Goal: Information Seeking & Learning: Learn about a topic

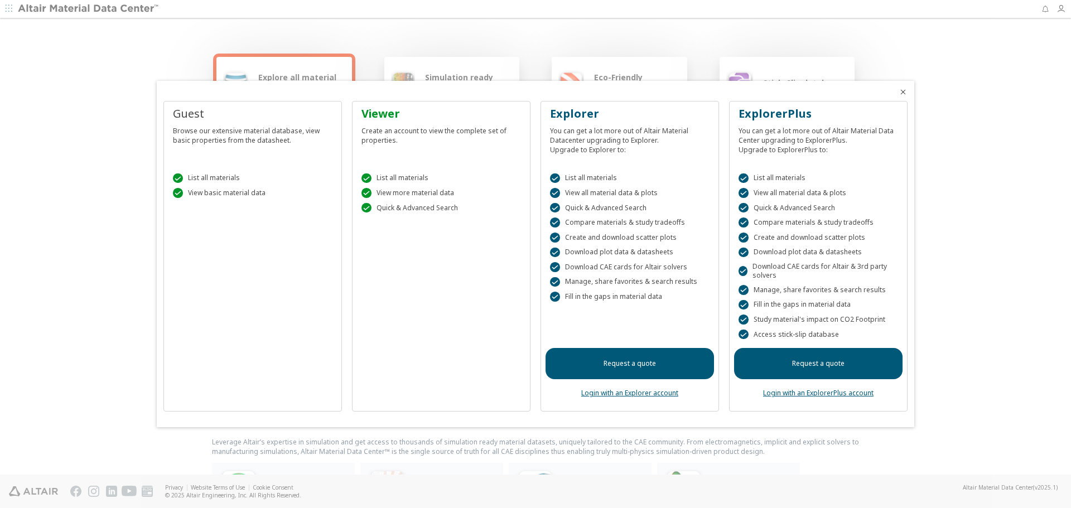
click at [408, 215] on div " List all materials  View more material data  Quick & Advanced Search" at bounding box center [441, 190] width 168 height 62
click at [899, 91] on icon "Close" at bounding box center [902, 92] width 9 height 9
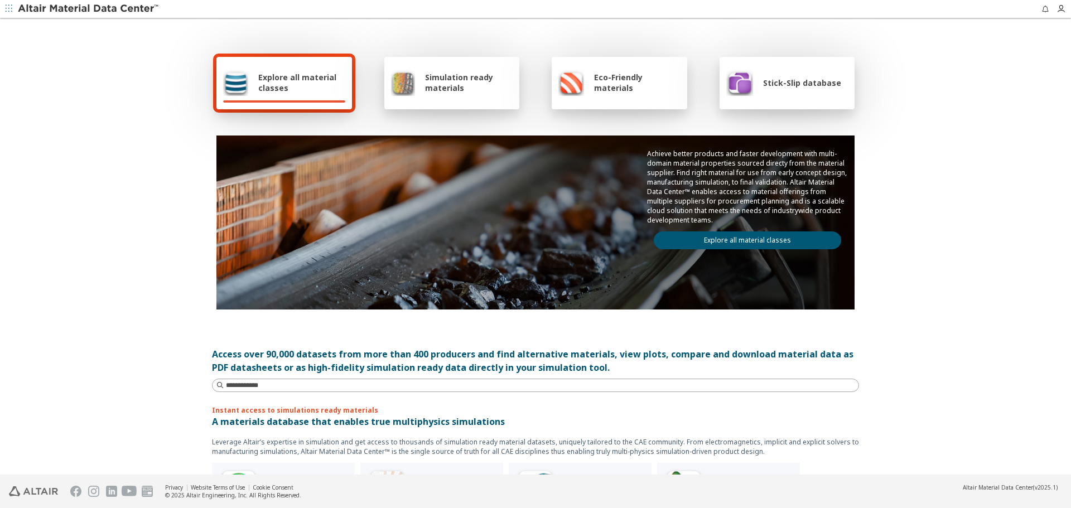
click at [899, 122] on div "Explore all material classes Simulation ready materials Eco-Friendly materials …" at bounding box center [535, 248] width 1071 height 456
click at [1054, 9] on div at bounding box center [1059, 9] width 21 height 18
click at [1059, 8] on icon "button" at bounding box center [1060, 8] width 9 height 9
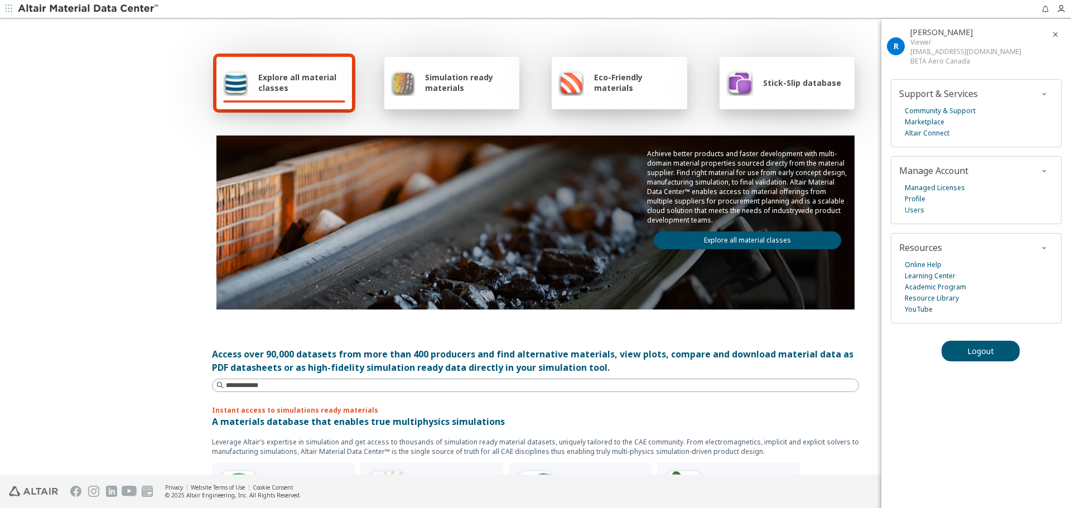
click at [807, 26] on div "Explore all material classes Simulation ready materials Eco-Friendly materials …" at bounding box center [535, 181] width 647 height 323
click at [300, 81] on span "Explore all material classes" at bounding box center [301, 82] width 87 height 21
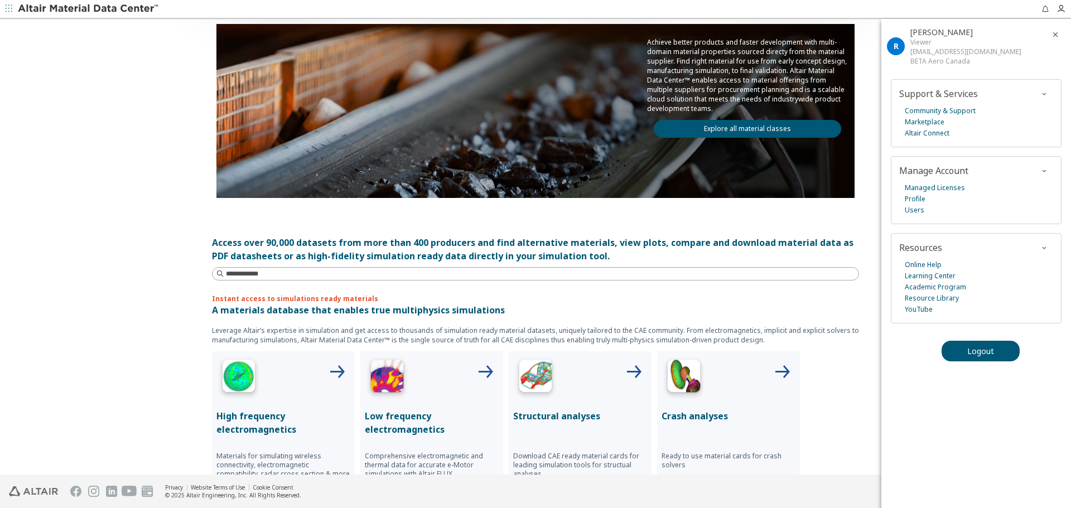
scroll to position [167, 0]
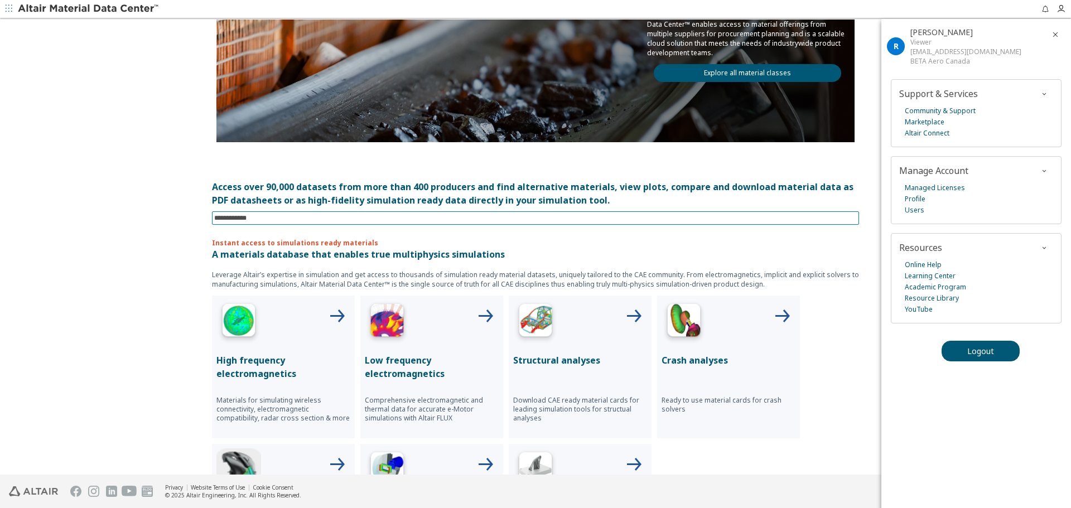
click at [267, 222] on input at bounding box center [536, 218] width 645 height 12
type input "**********"
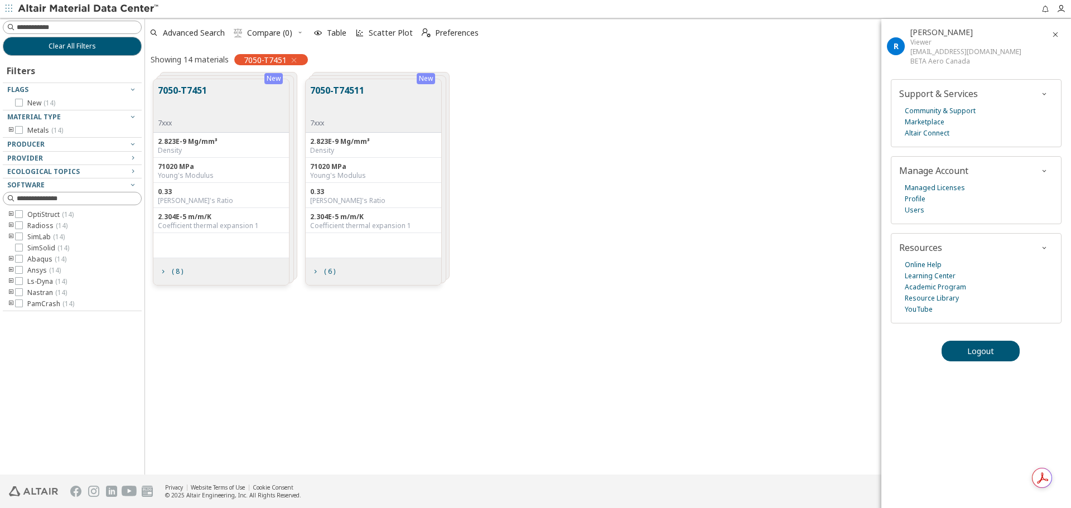
scroll to position [395, 917]
click at [1050, 35] on span "button" at bounding box center [1054, 35] width 13 height 18
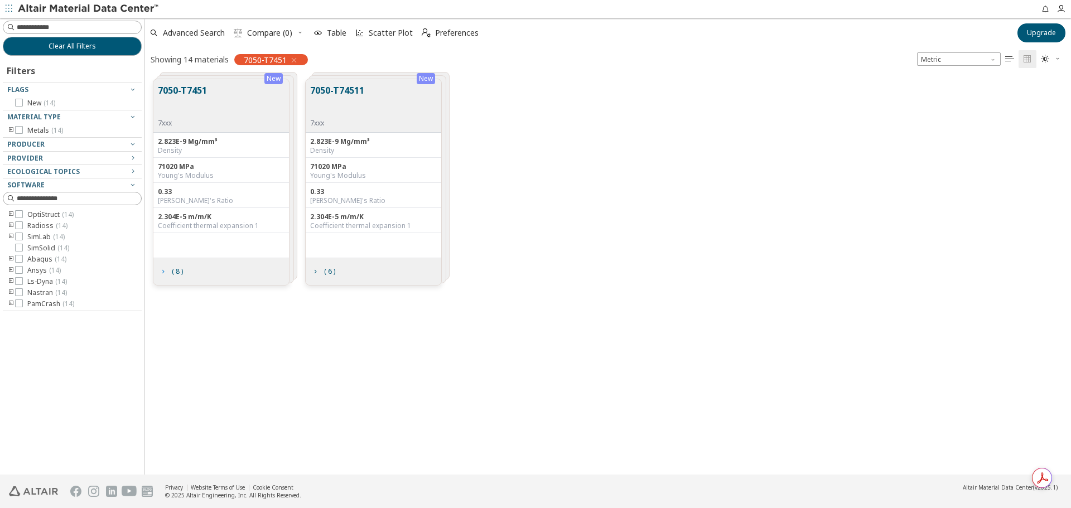
click at [178, 269] on span "( 8 )" at bounding box center [177, 271] width 11 height 7
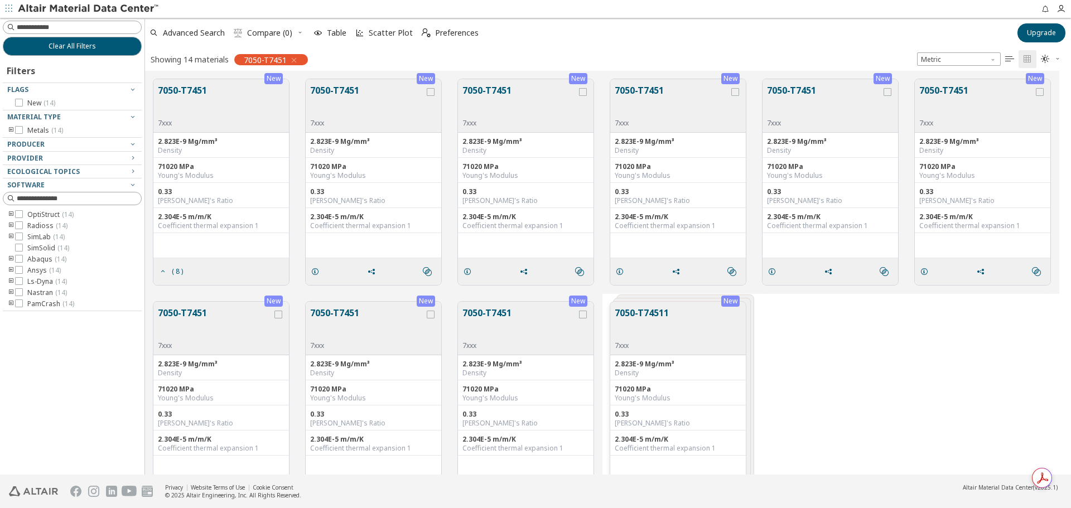
click at [357, 100] on button "7050-T7451" at bounding box center [367, 101] width 114 height 35
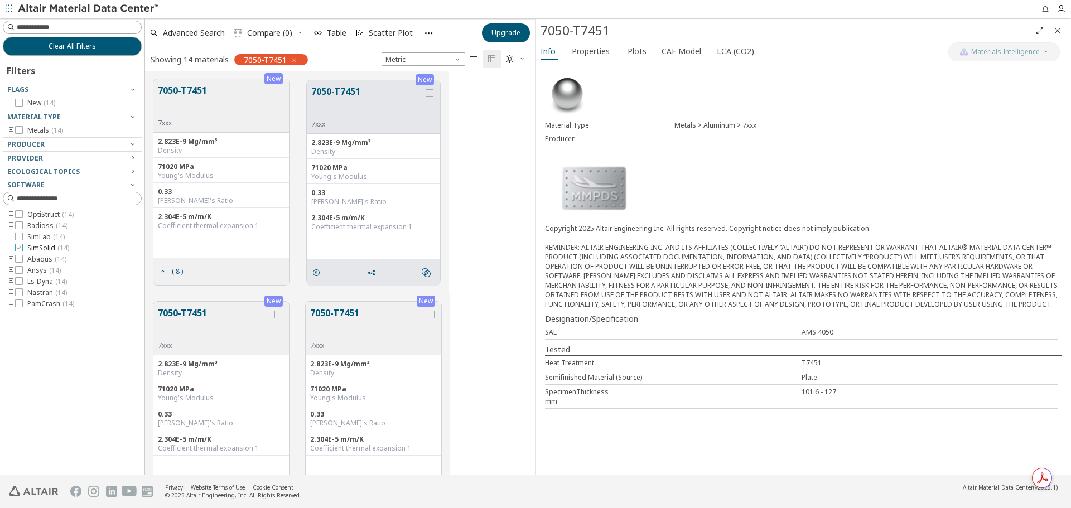
click at [20, 247] on icon at bounding box center [19, 248] width 8 height 8
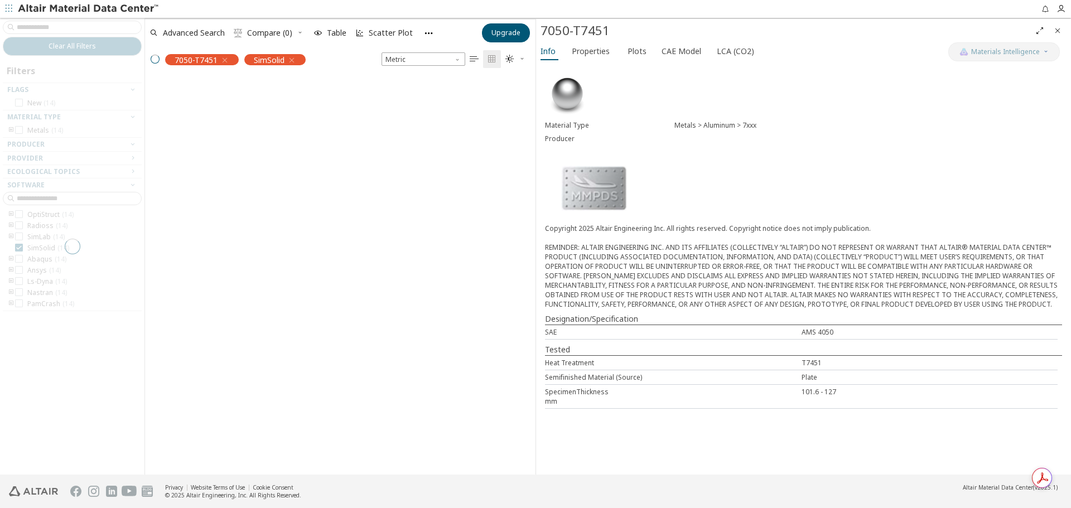
scroll to position [377, 382]
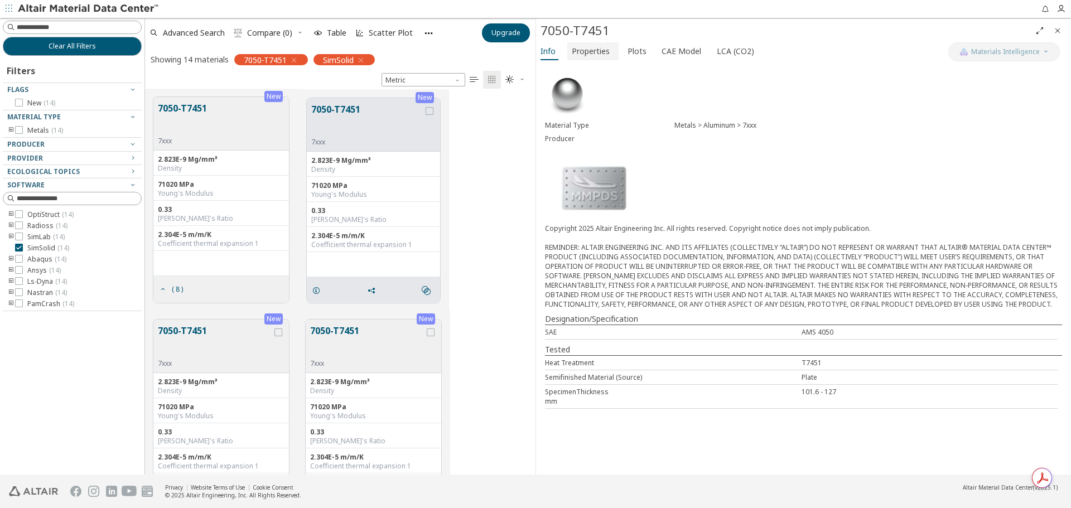
click at [597, 49] on span "Properties" at bounding box center [591, 51] width 38 height 18
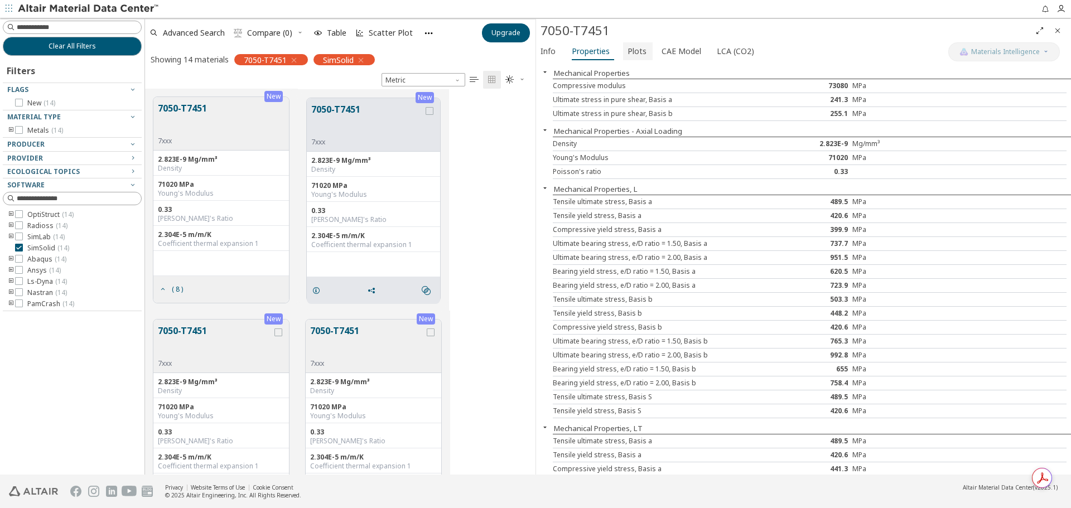
click at [641, 52] on span "Plots" at bounding box center [636, 51] width 19 height 18
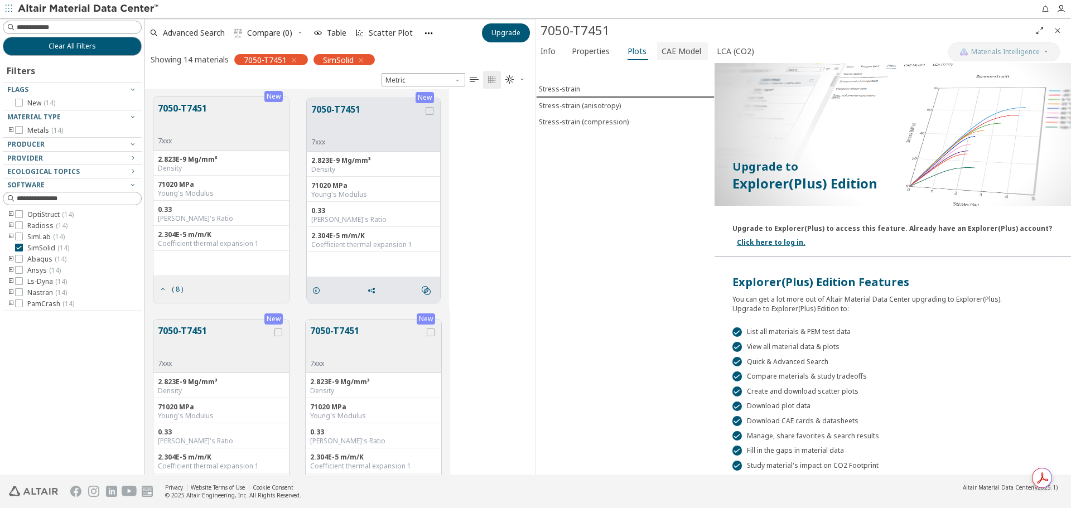
click at [679, 49] on span "CAE Model" at bounding box center [681, 51] width 40 height 18
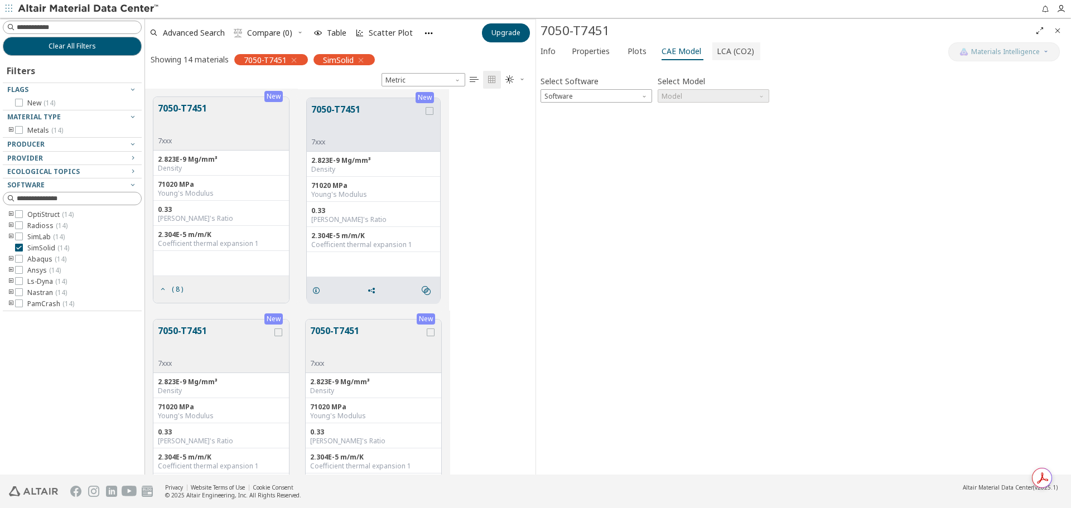
click at [717, 54] on span "LCA (CO2)" at bounding box center [735, 51] width 37 height 18
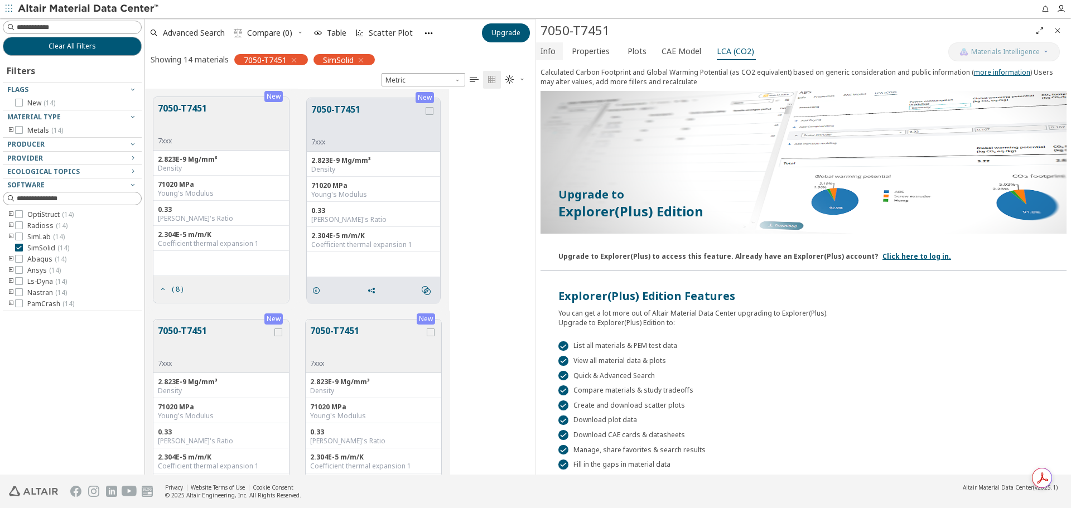
click at [552, 54] on span "Info" at bounding box center [547, 51] width 15 height 18
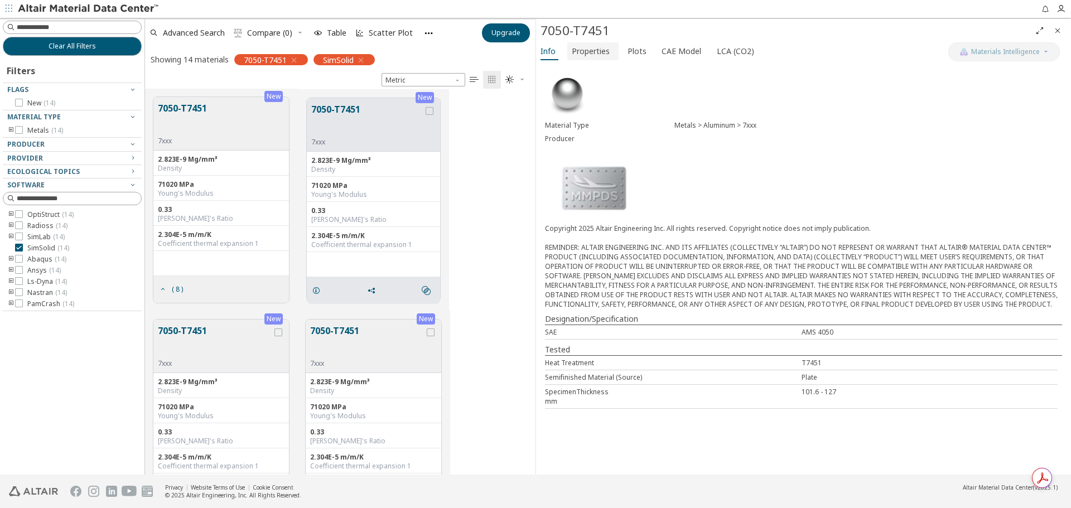
click at [576, 51] on span "Properties" at bounding box center [591, 51] width 38 height 18
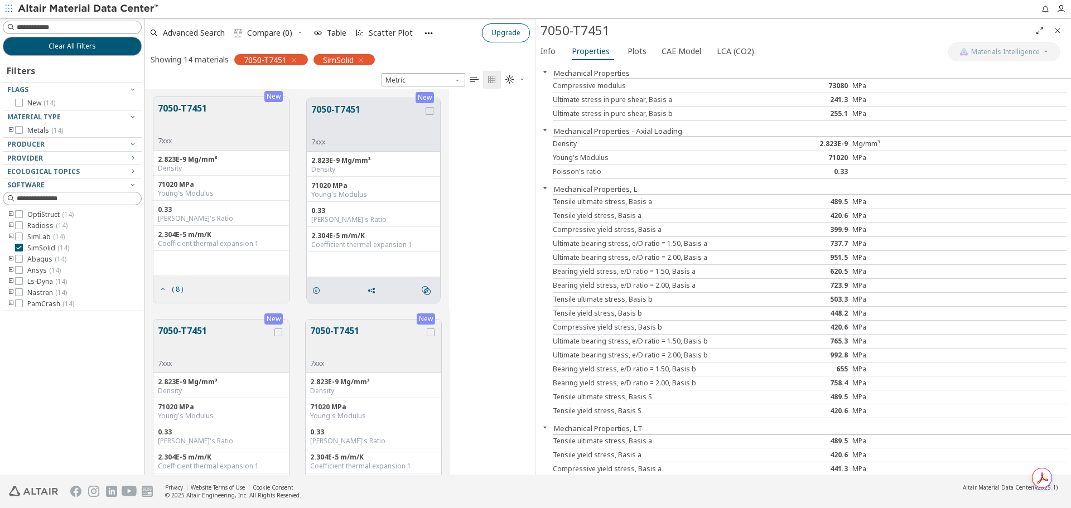
click at [501, 32] on span "Upgrade" at bounding box center [505, 32] width 29 height 9
click at [6, 6] on icon "button" at bounding box center [9, 8] width 7 height 7
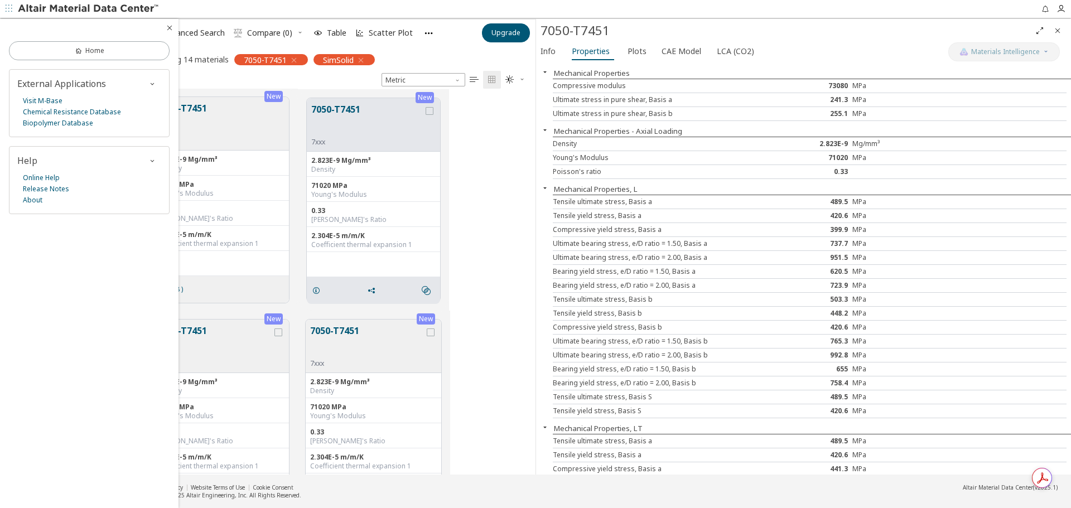
click at [6, 6] on icon "button" at bounding box center [9, 8] width 7 height 7
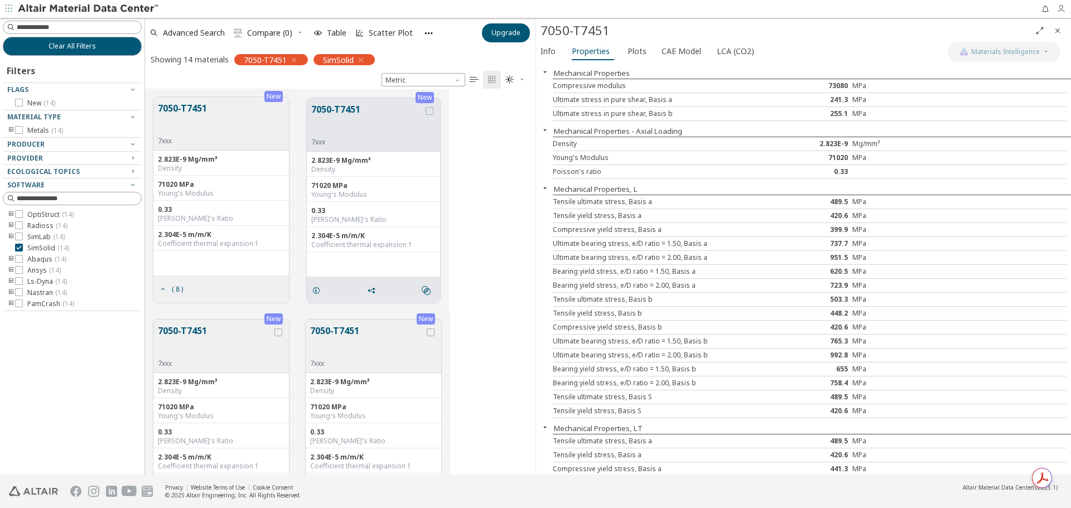
click at [1064, 9] on icon "button" at bounding box center [1060, 8] width 9 height 9
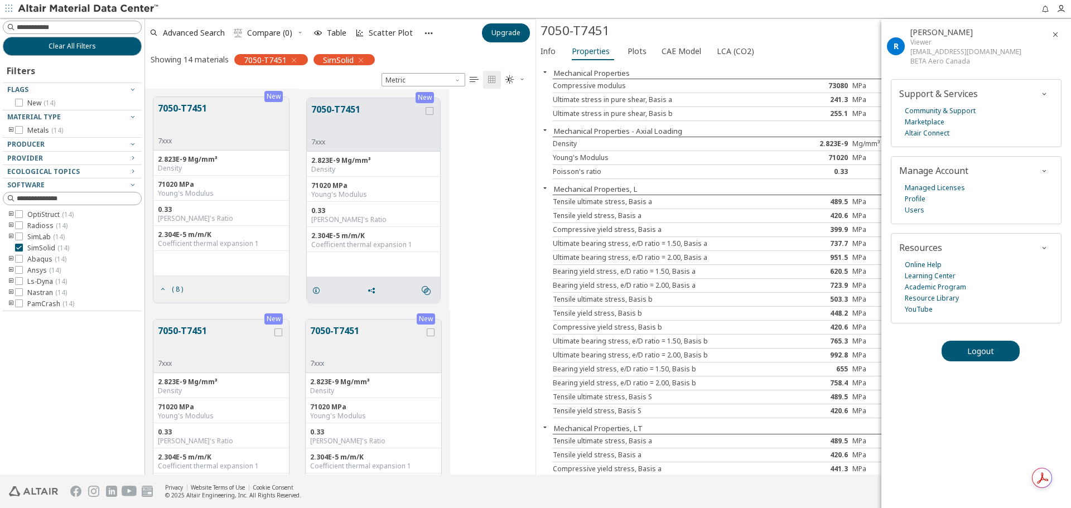
click at [431, 32] on icon "button" at bounding box center [428, 32] width 9 height 9
click at [438, 47] on span "Preferences" at bounding box center [471, 55] width 77 height 18
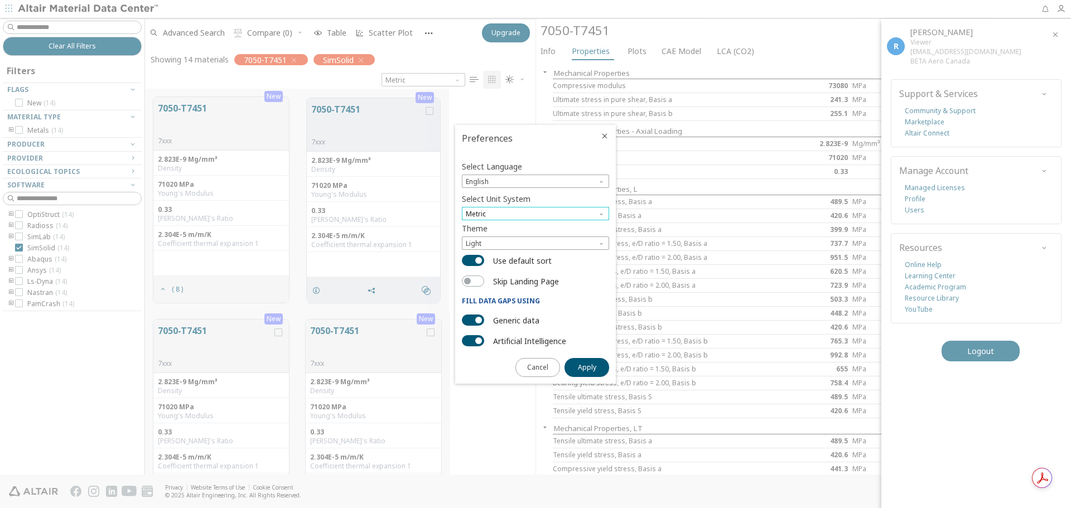
click at [503, 211] on span "Metric" at bounding box center [535, 213] width 147 height 13
click at [502, 229] on span "U.S. customary units" at bounding box center [499, 227] width 65 height 9
click at [596, 370] on button "Apply" at bounding box center [586, 367] width 45 height 19
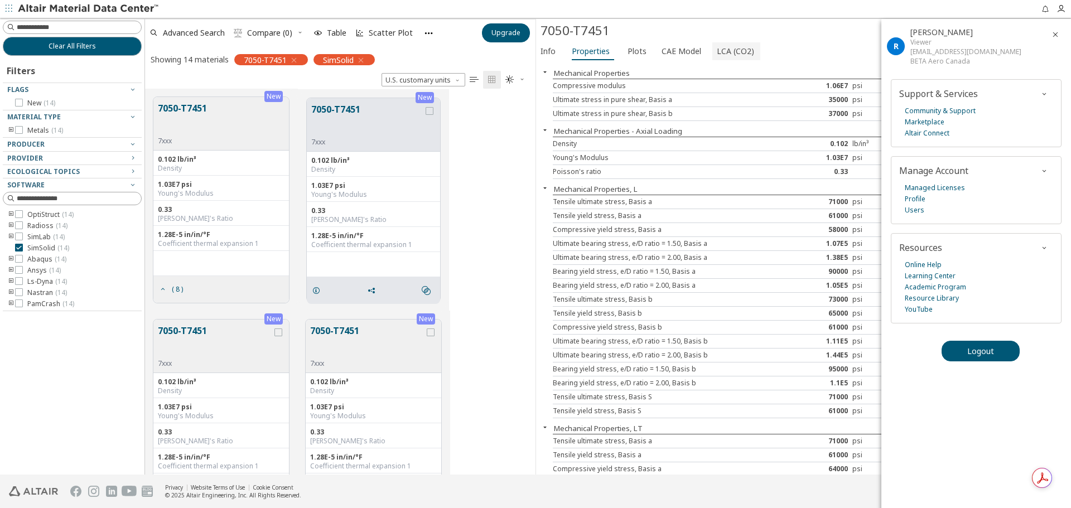
click at [729, 53] on span "LCA (CO2)" at bounding box center [735, 51] width 37 height 18
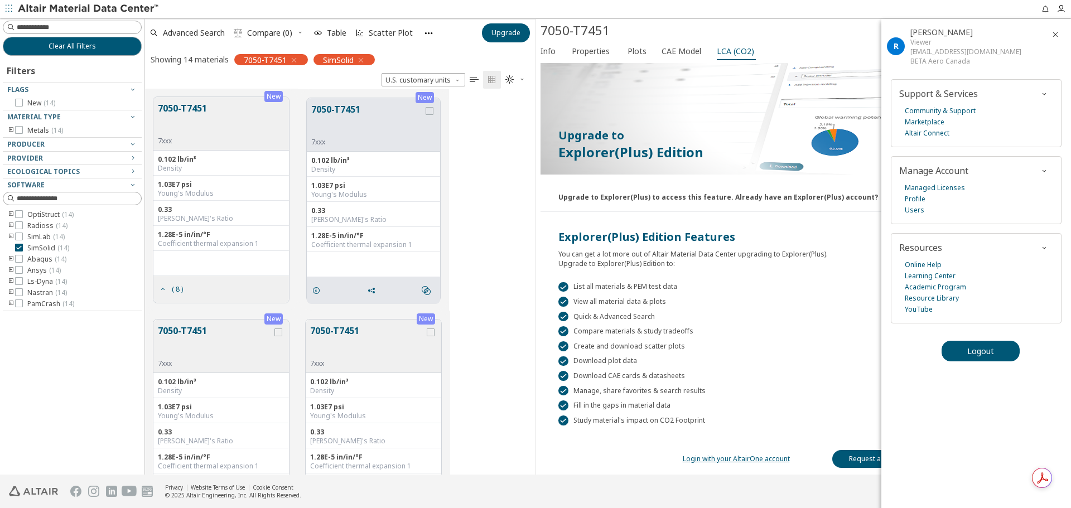
scroll to position [0, 0]
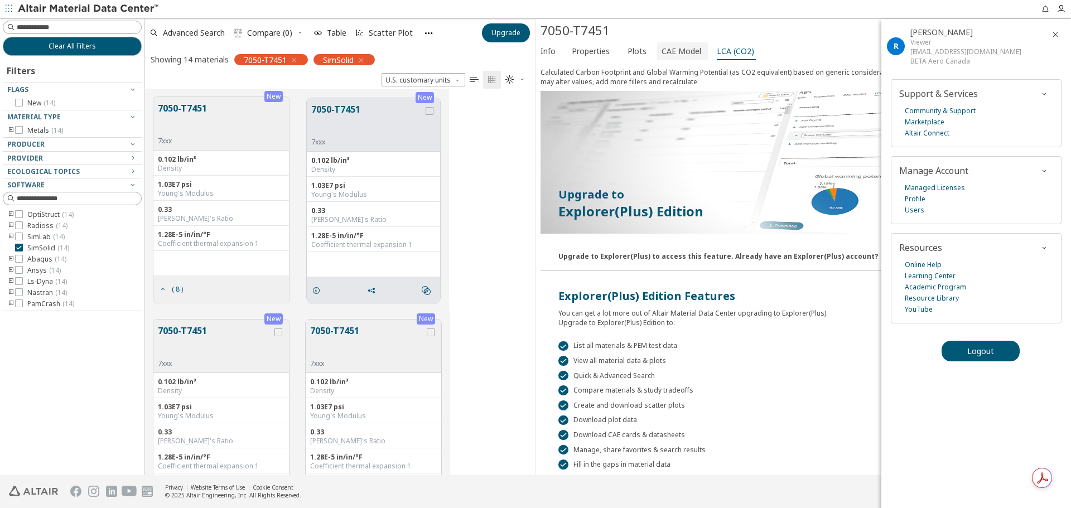
click at [674, 58] on span "CAE Model" at bounding box center [681, 51] width 40 height 18
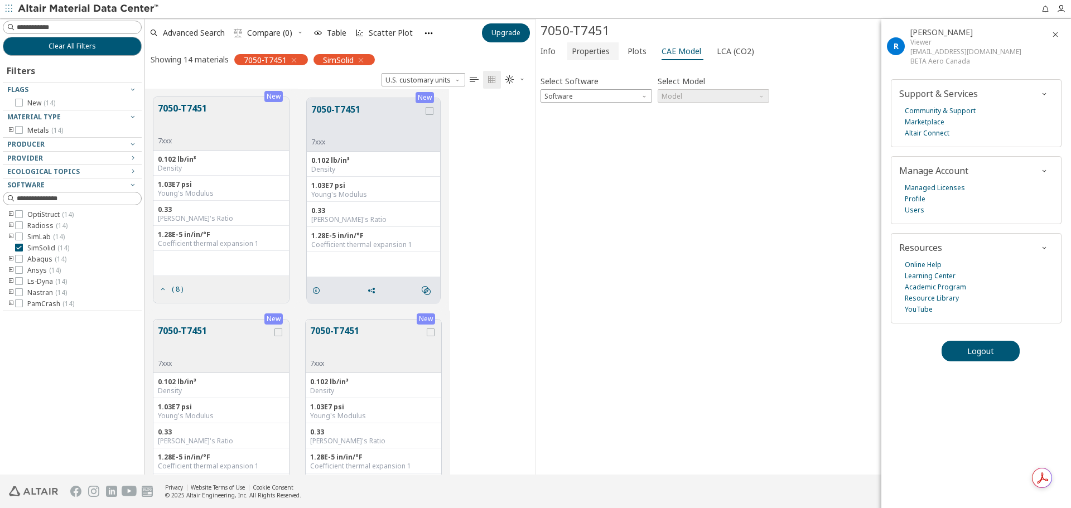
click at [609, 52] on span "Properties" at bounding box center [593, 51] width 42 height 18
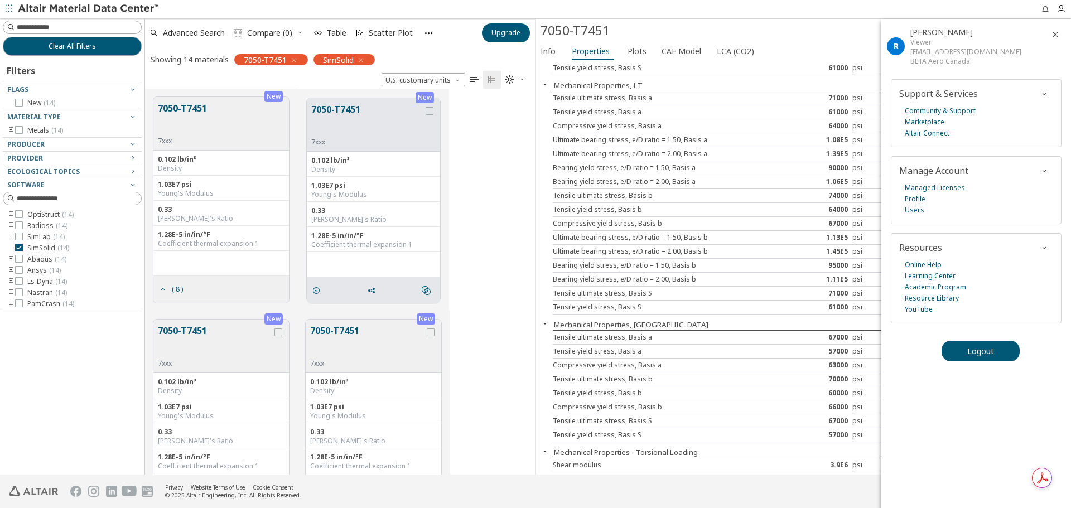
scroll to position [399, 0]
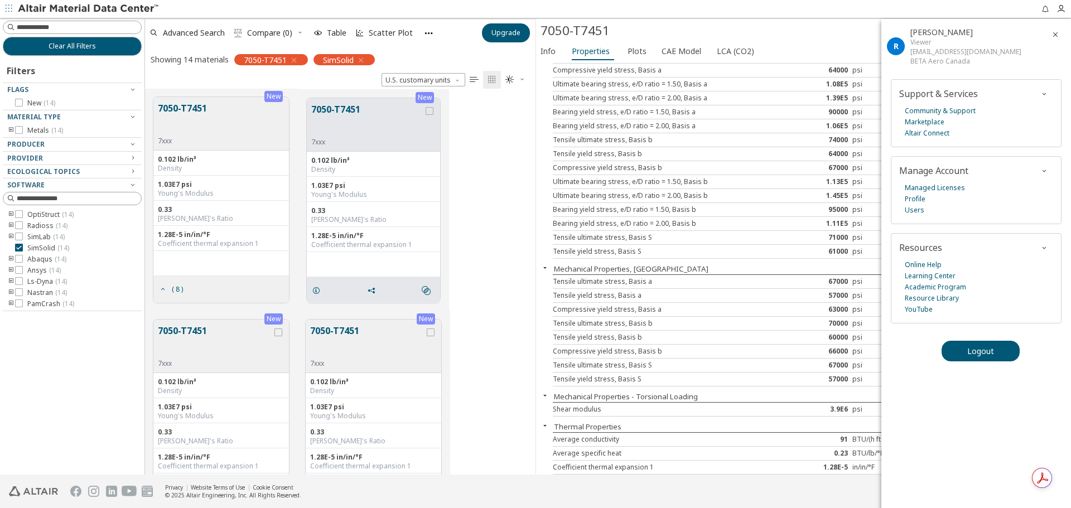
click at [1053, 36] on icon "button" at bounding box center [1055, 34] width 9 height 9
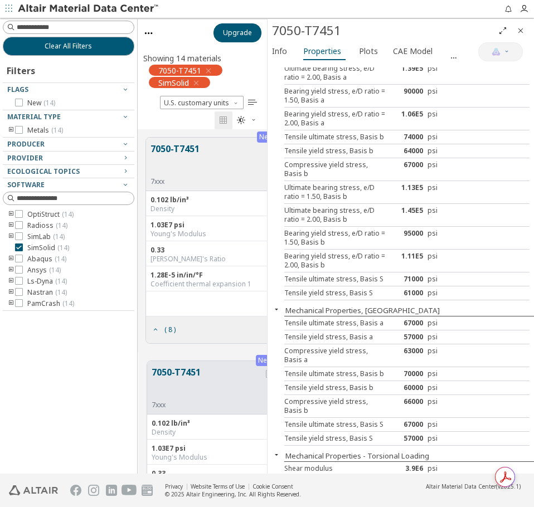
scroll to position [622, 0]
